Goal: Use online tool/utility: Utilize a website feature to perform a specific function

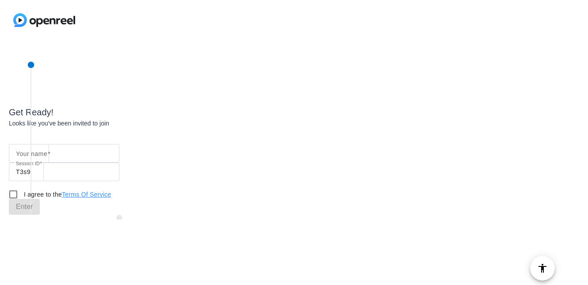
click at [61, 156] on input "Your name" at bounding box center [64, 153] width 96 height 11
type input "Beeta"
click at [15, 195] on input "I agree to the Terms Of Service" at bounding box center [13, 195] width 18 height 18
checkbox input "true"
click at [27, 206] on span "Enter" at bounding box center [24, 207] width 17 height 11
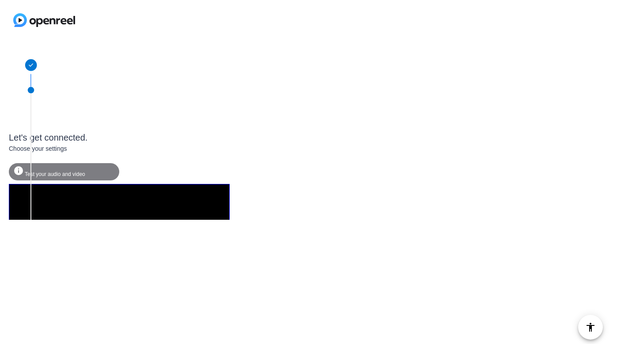
click at [58, 172] on span "Test your audio and video" at bounding box center [55, 174] width 61 height 6
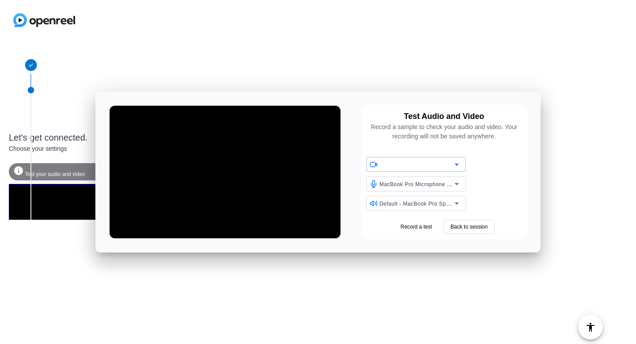
click at [42, 148] on div "Choose your settings" at bounding box center [119, 148] width 221 height 9
click at [475, 227] on span "Back to session" at bounding box center [469, 227] width 37 height 8
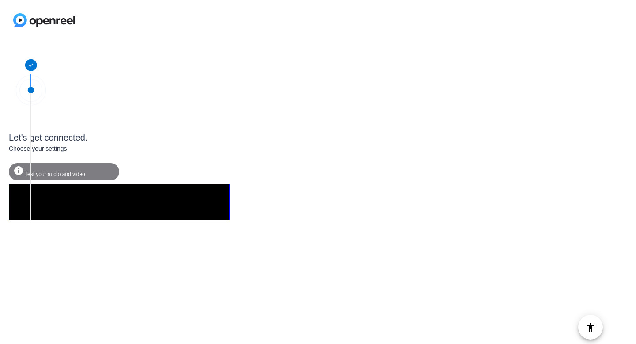
drag, startPoint x: 48, startPoint y: 18, endPoint x: 46, endPoint y: 23, distance: 5.3
click at [48, 17] on img at bounding box center [44, 20] width 88 height 40
click at [29, 65] on icon at bounding box center [31, 65] width 12 height 12
click at [34, 101] on g at bounding box center [31, 90] width 45 height 45
click at [52, 171] on span "Test your audio and video" at bounding box center [55, 174] width 61 height 6
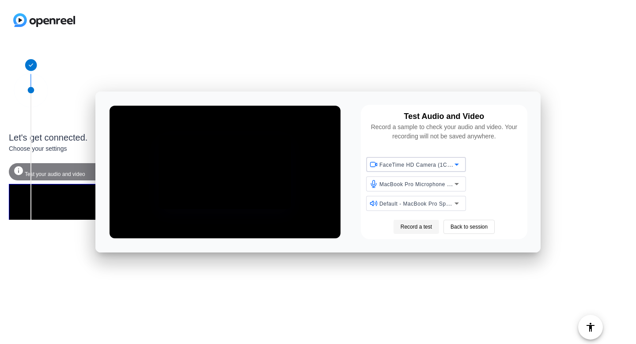
click at [415, 228] on span "Record a test" at bounding box center [416, 227] width 31 height 8
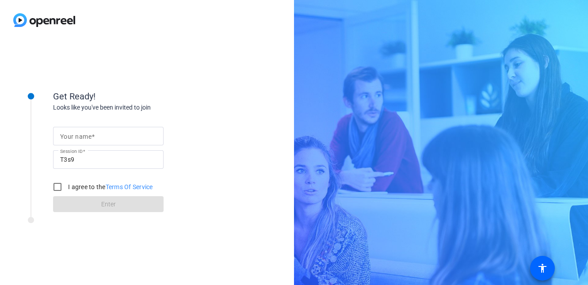
click at [78, 141] on input "Your name" at bounding box center [108, 136] width 96 height 11
type input "Beeta"
click at [72, 187] on label "I agree to the Terms Of Service" at bounding box center [109, 187] width 87 height 9
click at [66, 187] on input "I agree to the Terms Of Service" at bounding box center [58, 187] width 18 height 18
checkbox input "true"
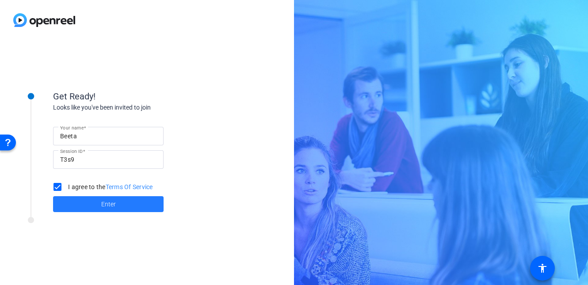
click at [88, 210] on span at bounding box center [108, 204] width 111 height 21
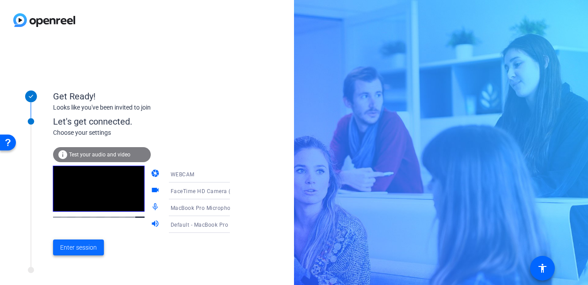
click at [87, 249] on span "Enter session" at bounding box center [78, 247] width 37 height 9
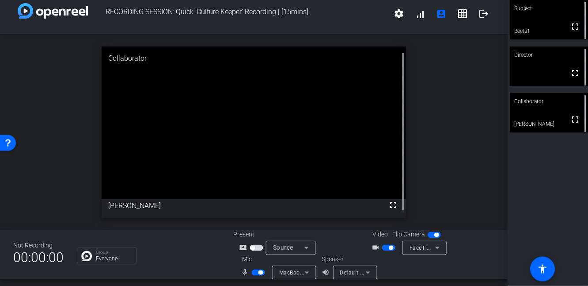
scroll to position [10, 0]
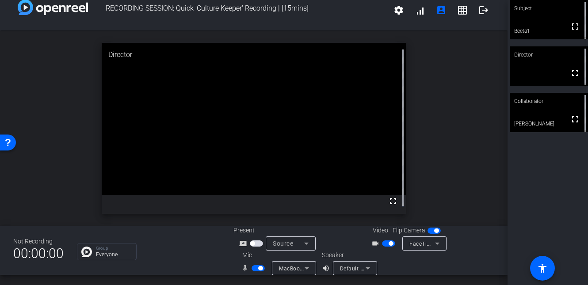
click at [499, 194] on div "open_in_new Director fullscreen" at bounding box center [253, 128] width 507 height 196
click at [389, 242] on span "button" at bounding box center [388, 243] width 13 height 6
click at [389, 244] on span "button" at bounding box center [388, 243] width 13 height 6
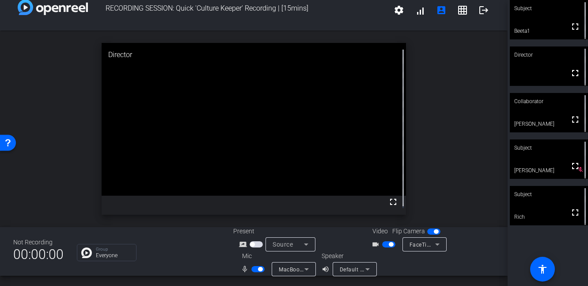
click at [389, 245] on span "button" at bounding box center [391, 244] width 4 height 4
click at [260, 269] on span "button" at bounding box center [260, 269] width 4 height 4
click at [204, 262] on div "Not Recording 00:00:00 Group Everyone Present screen_share_outline Source Video…" at bounding box center [254, 251] width 508 height 49
click at [253, 269] on span "button" at bounding box center [254, 269] width 4 height 4
click at [385, 244] on span "button" at bounding box center [388, 244] width 13 height 6
